Goal: Communication & Community: Participate in discussion

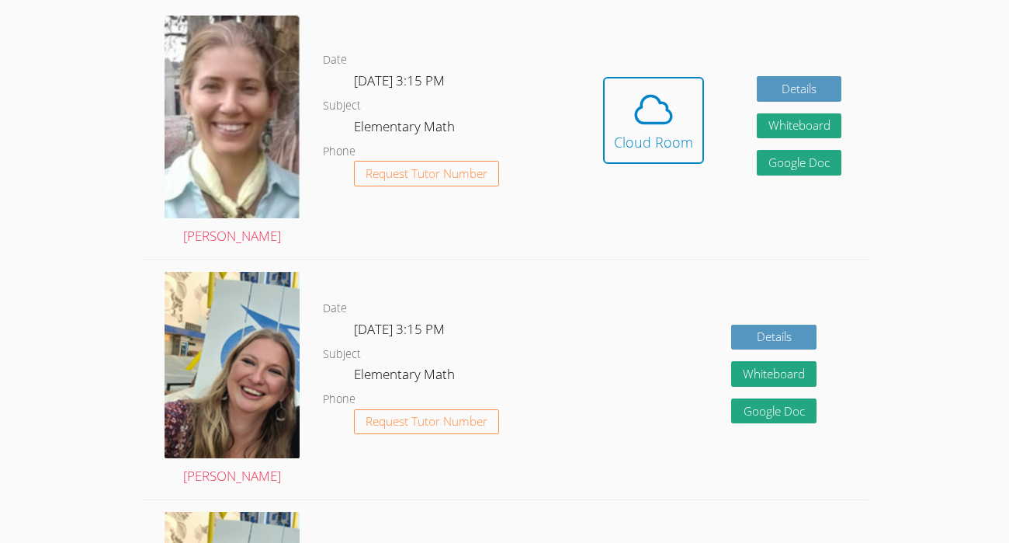
scroll to position [450, 0]
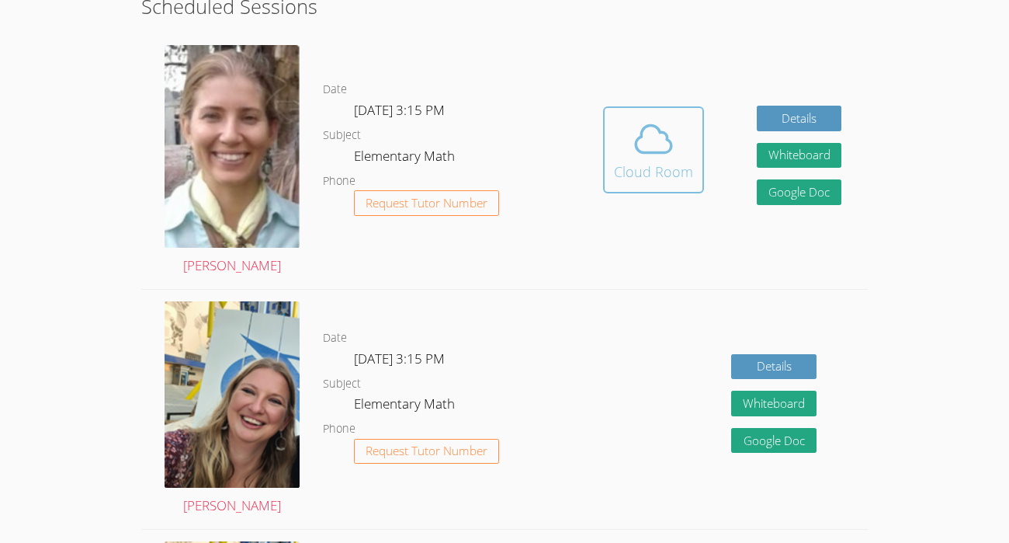
click at [669, 170] on div "Cloud Room" at bounding box center [653, 172] width 79 height 22
click at [670, 156] on icon at bounding box center [653, 138] width 43 height 43
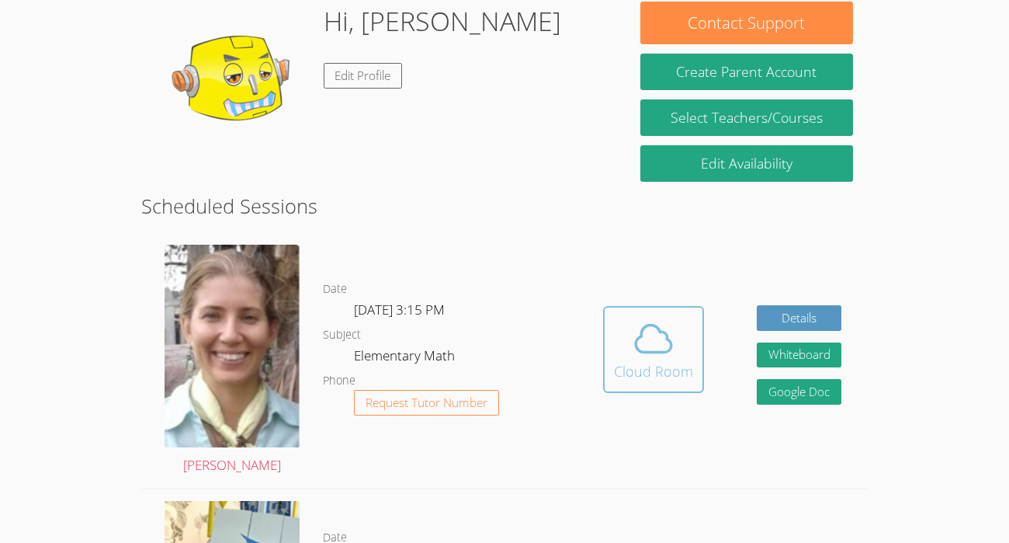
scroll to position [244, 0]
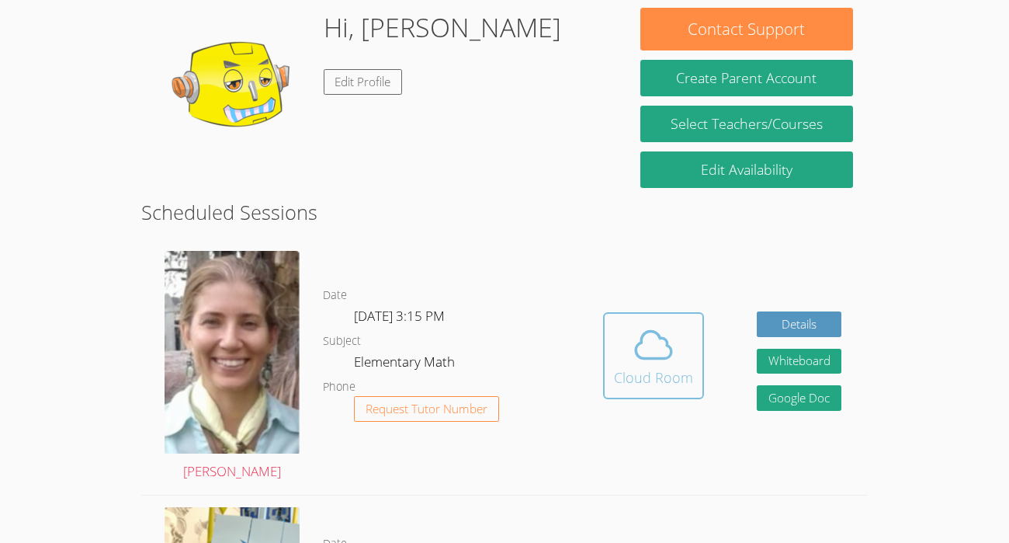
click at [672, 342] on icon at bounding box center [653, 344] width 43 height 43
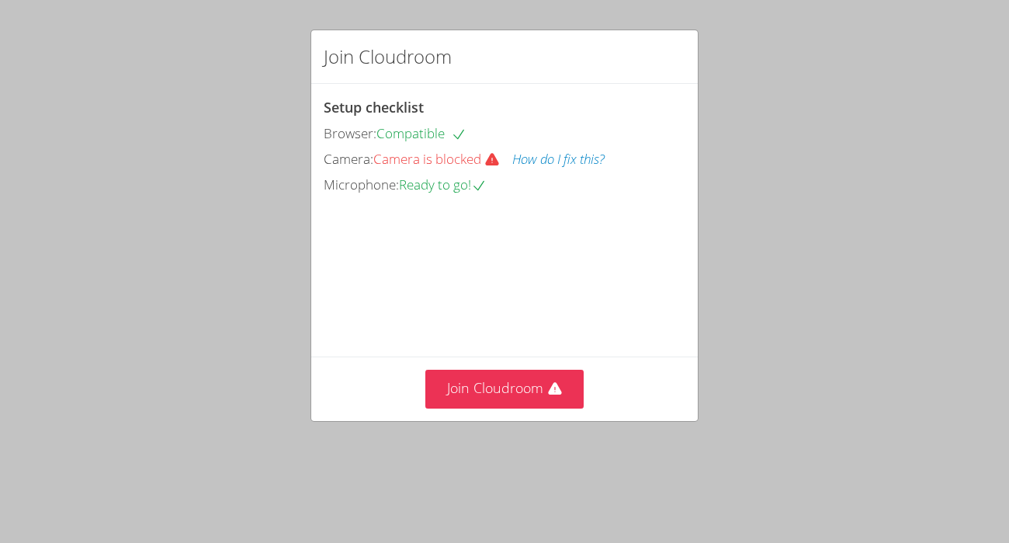
scroll to position [17, 0]
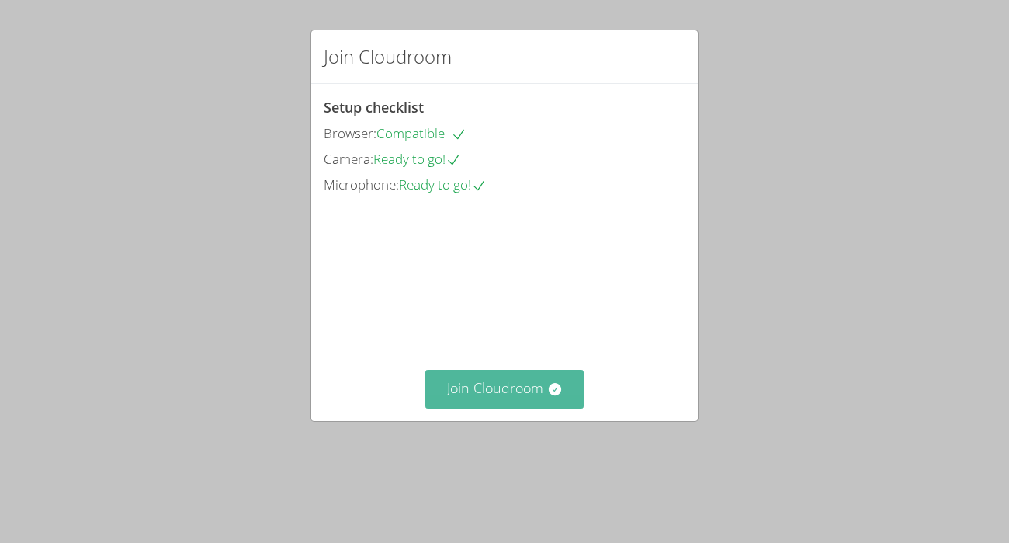
click at [531, 408] on button "Join Cloudroom" at bounding box center [504, 389] width 159 height 38
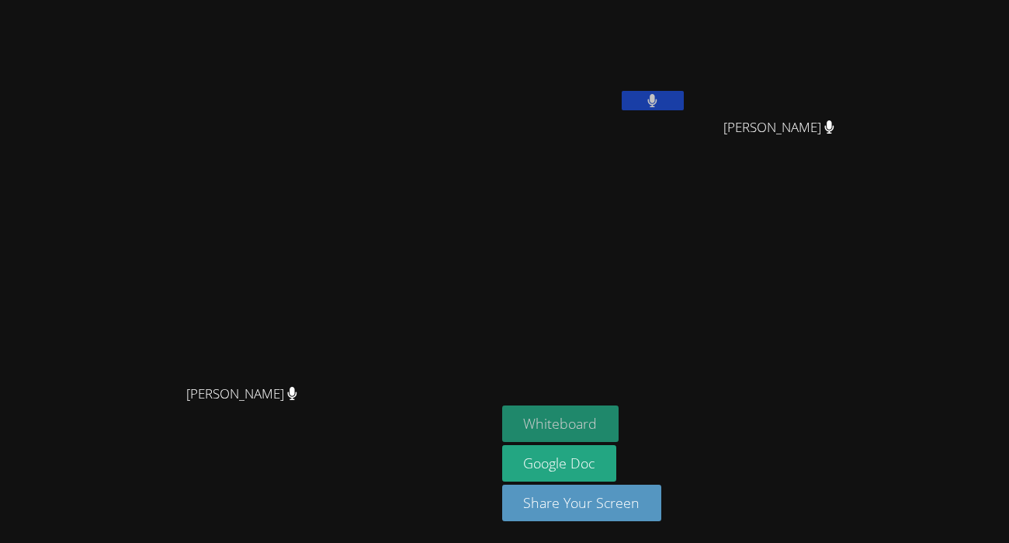
click at [620, 423] on button "Whiteboard" at bounding box center [560, 423] width 117 height 36
click at [620, 422] on button "Whiteboard" at bounding box center [560, 423] width 117 height 36
click at [687, 138] on div "[PERSON_NAME]" at bounding box center [594, 89] width 185 height 166
click at [687, 140] on div "[PERSON_NAME]" at bounding box center [594, 89] width 185 height 166
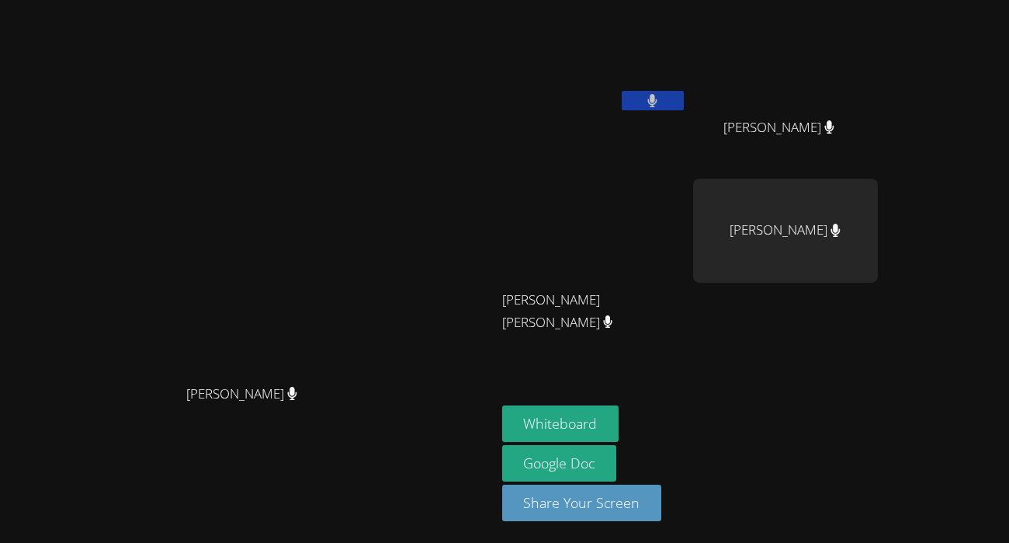
click at [488, 48] on div "[PERSON_NAME] [PERSON_NAME]" at bounding box center [248, 271] width 484 height 530
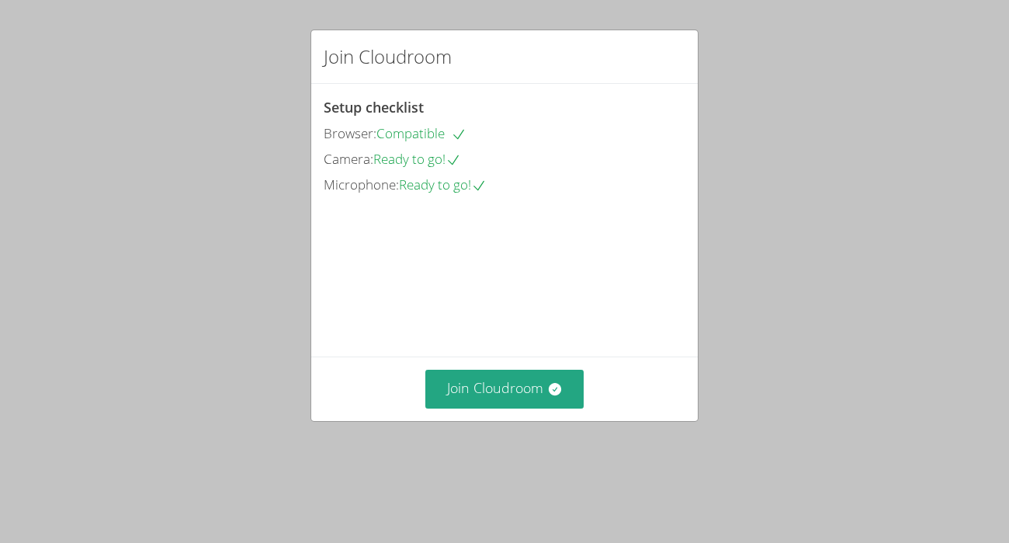
scroll to position [43, 0]
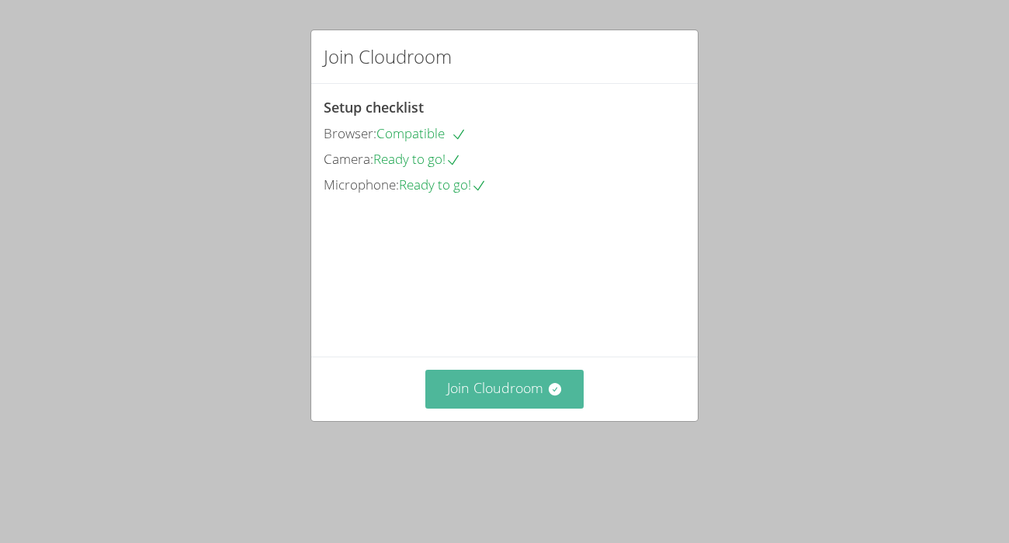
click at [546, 408] on button "Join Cloudroom" at bounding box center [504, 389] width 159 height 38
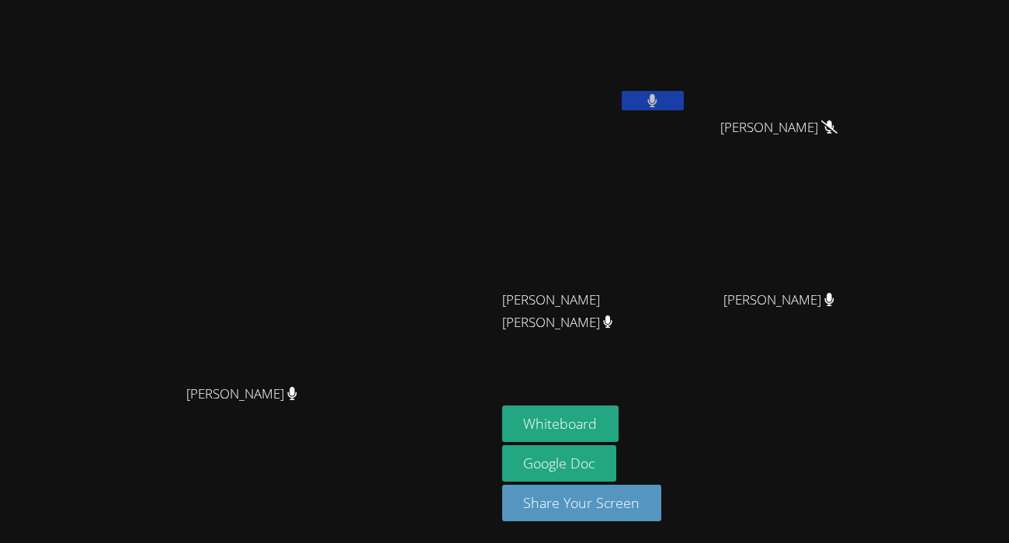
click at [658, 100] on icon at bounding box center [652, 100] width 9 height 13
click at [684, 98] on button at bounding box center [653, 100] width 62 height 19
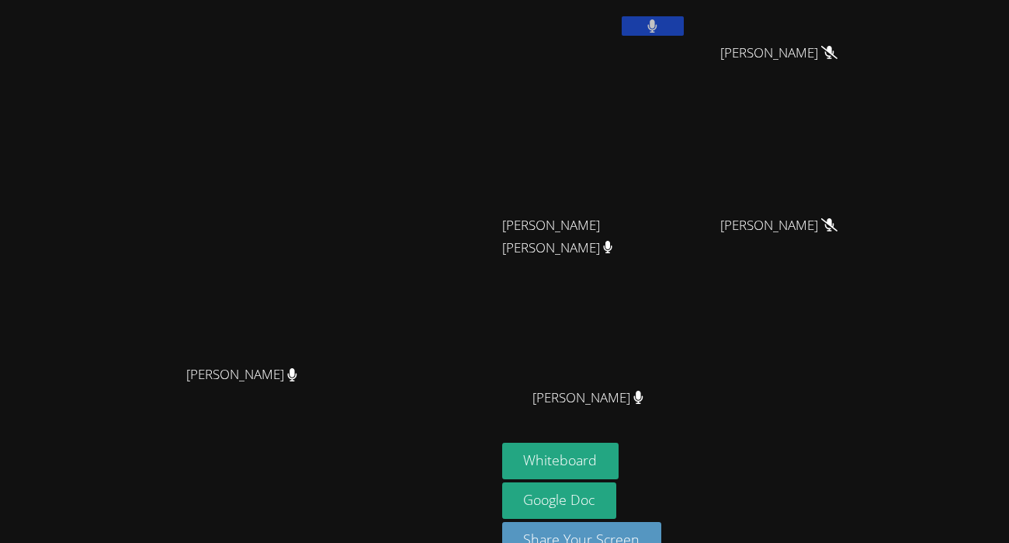
scroll to position [111, 0]
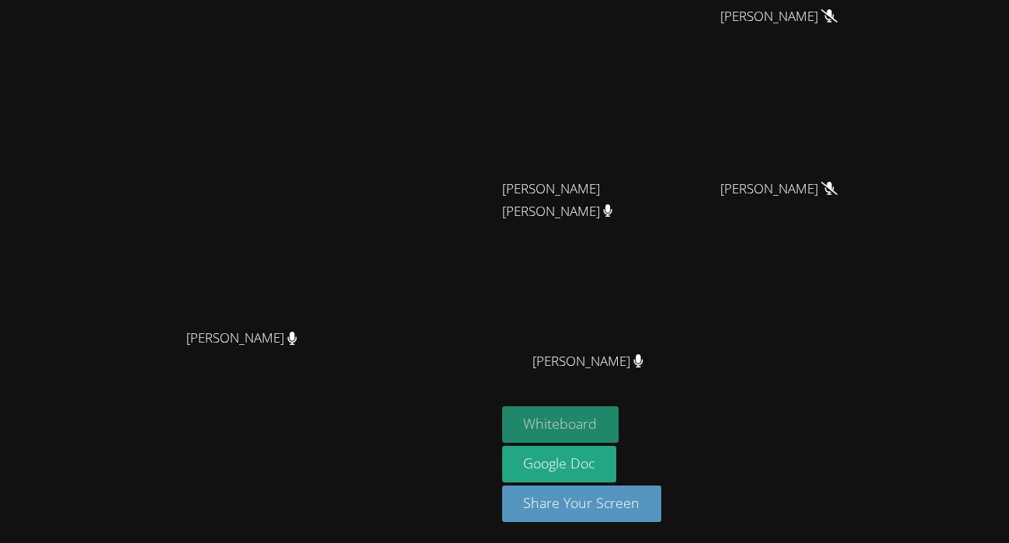
click at [620, 422] on button "Whiteboard" at bounding box center [560, 424] width 117 height 36
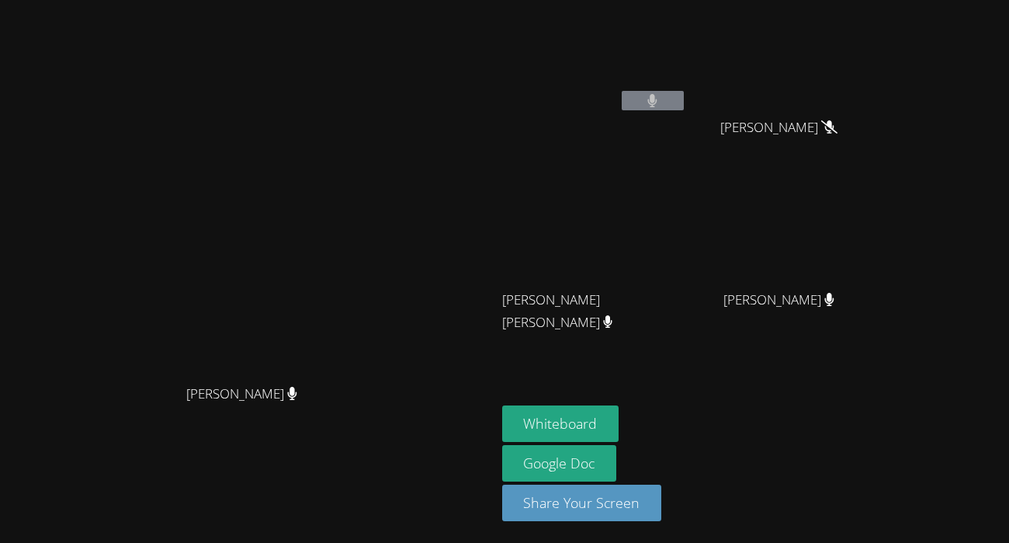
click at [684, 97] on button at bounding box center [653, 100] width 62 height 19
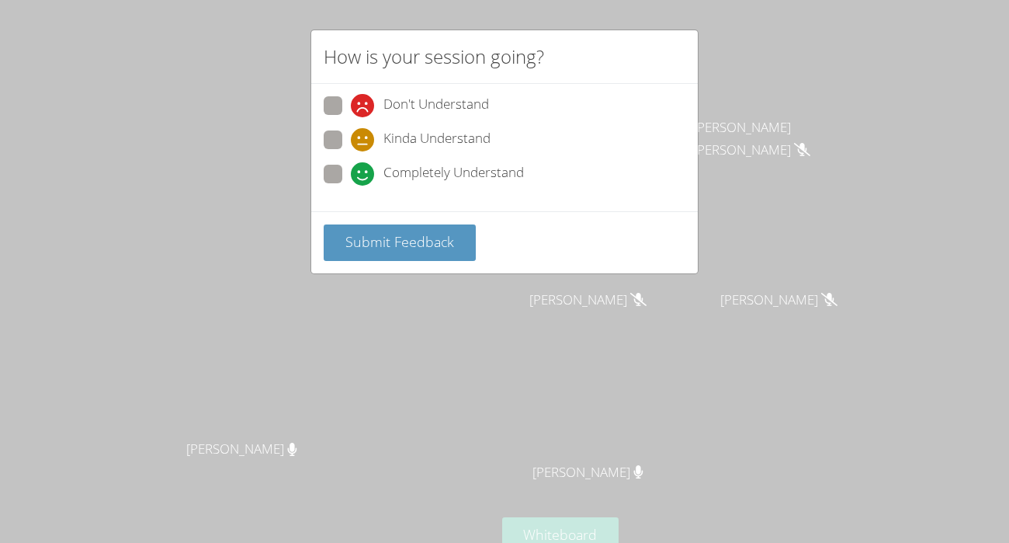
click at [351, 186] on span at bounding box center [351, 186] width 0 height 0
click at [351, 173] on input "Completely Understand" at bounding box center [357, 171] width 13 height 13
radio input "true"
click at [405, 236] on span "Submit Feedback" at bounding box center [399, 241] width 109 height 19
